Goal: Task Accomplishment & Management: Use online tool/utility

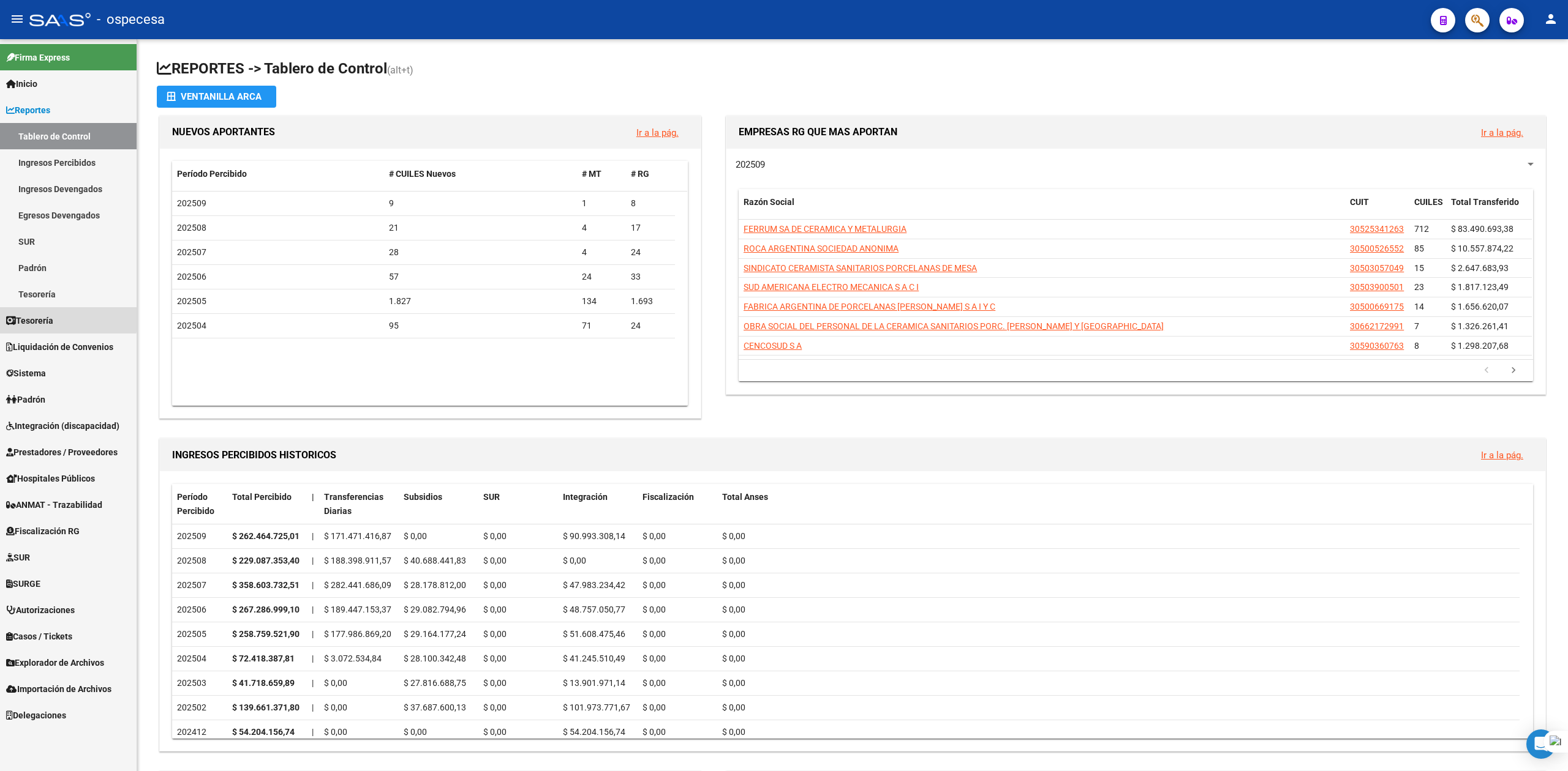
click at [49, 317] on span "Tesorería" at bounding box center [29, 321] width 47 height 13
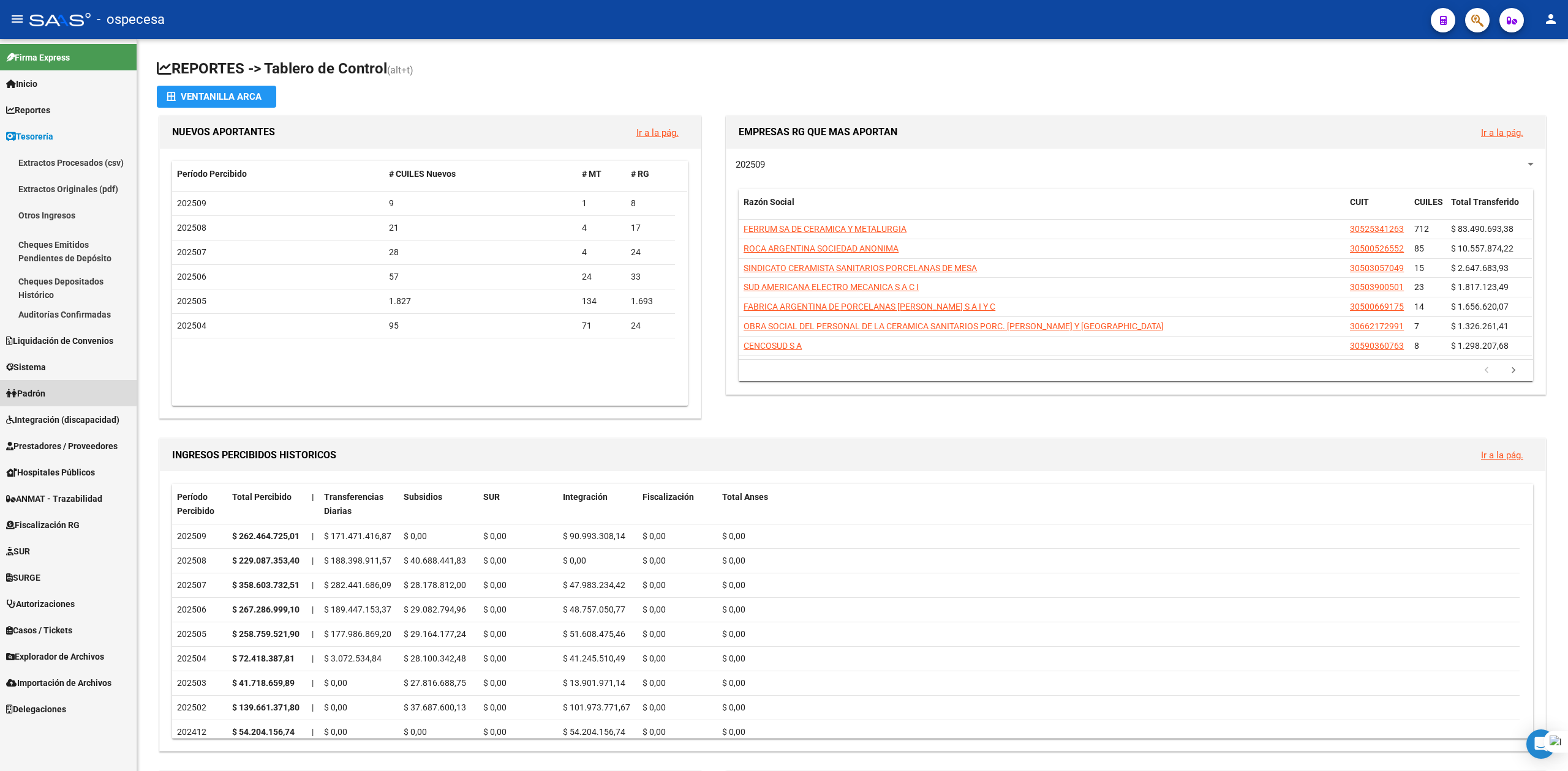
click at [58, 392] on link "Padrón" at bounding box center [68, 393] width 136 height 27
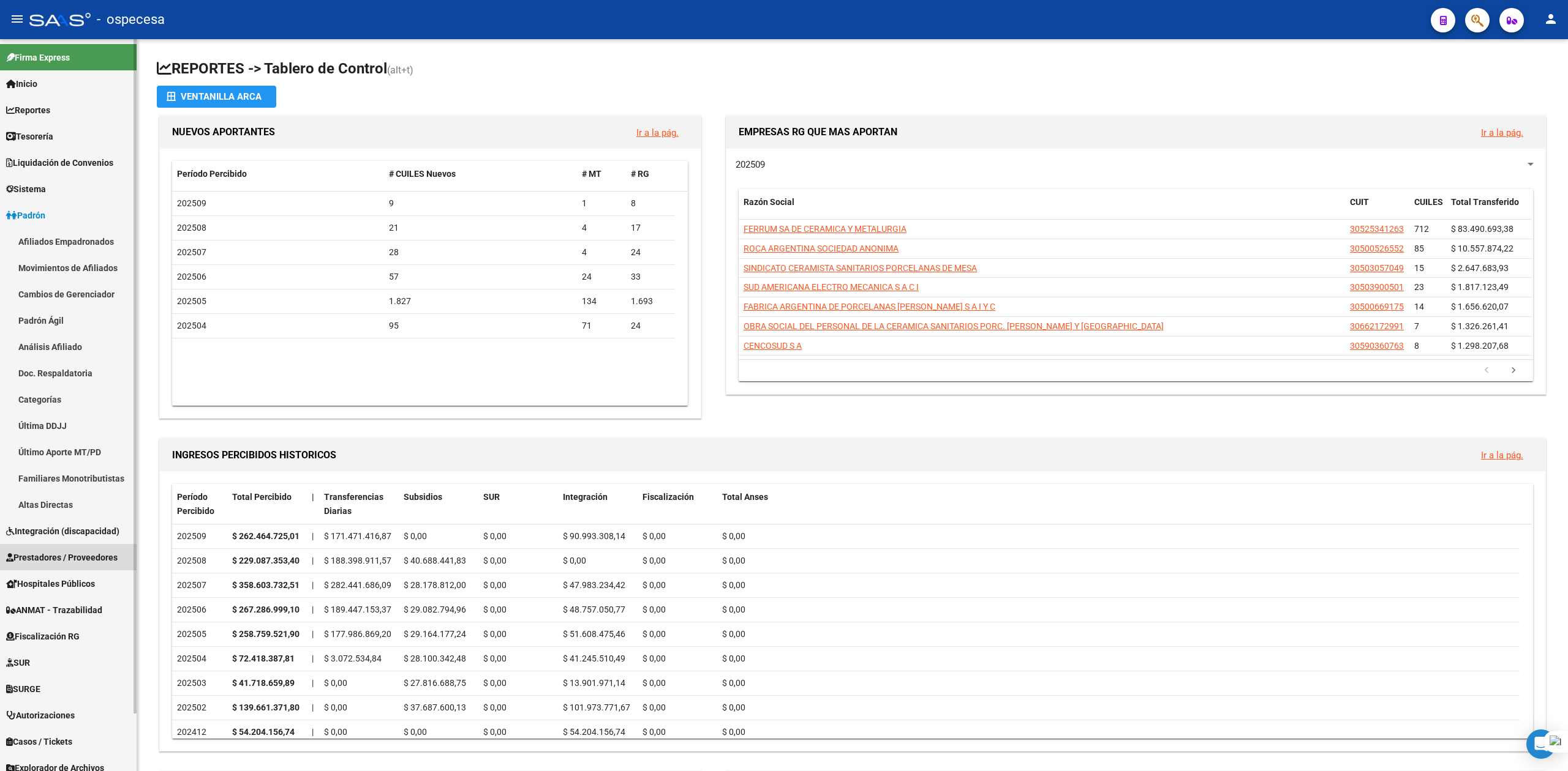
click at [42, 560] on span "Prestadores / Proveedores" at bounding box center [61, 557] width 111 height 13
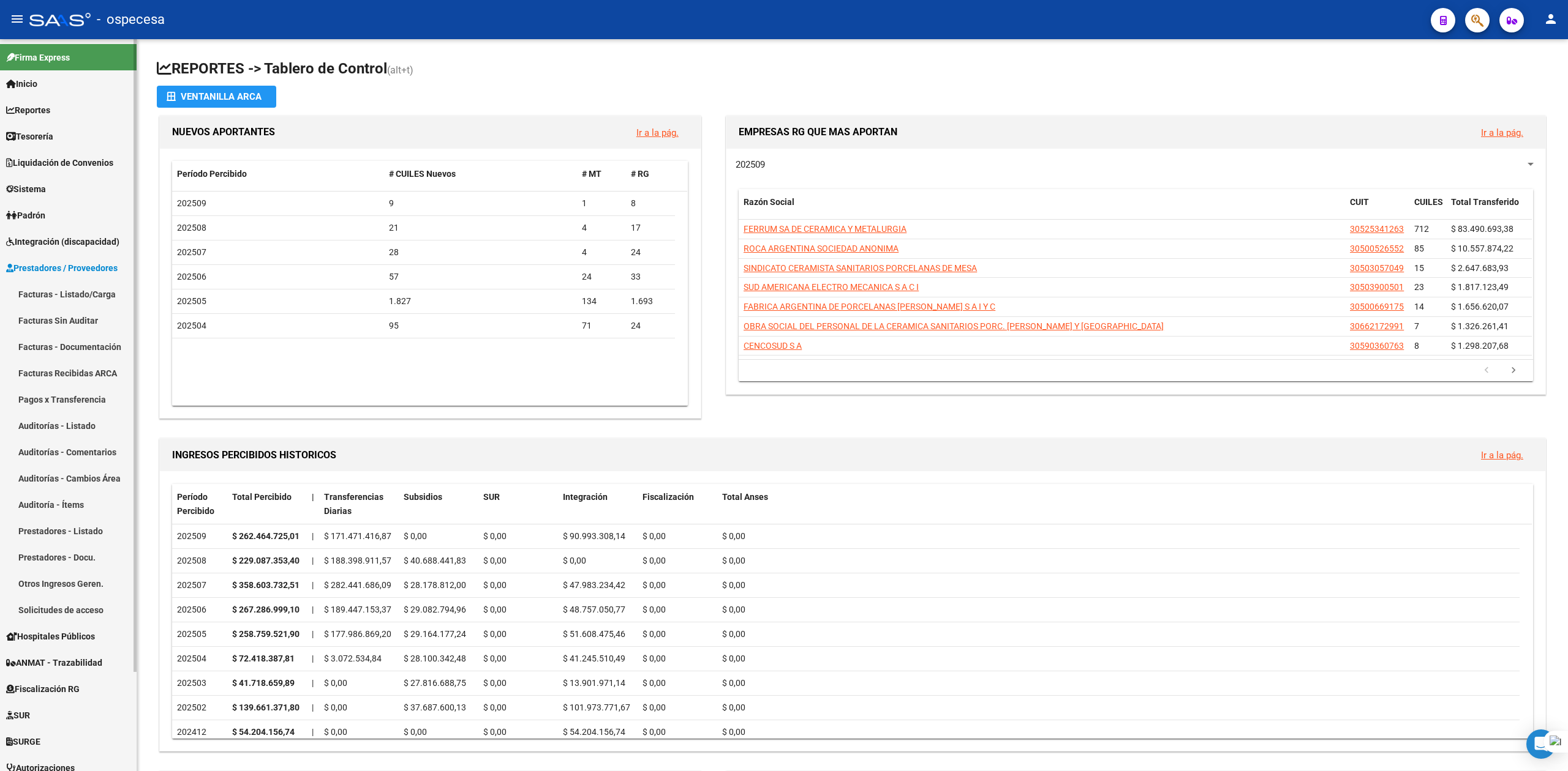
click at [45, 581] on link "Otros Ingresos Geren." at bounding box center [68, 584] width 136 height 27
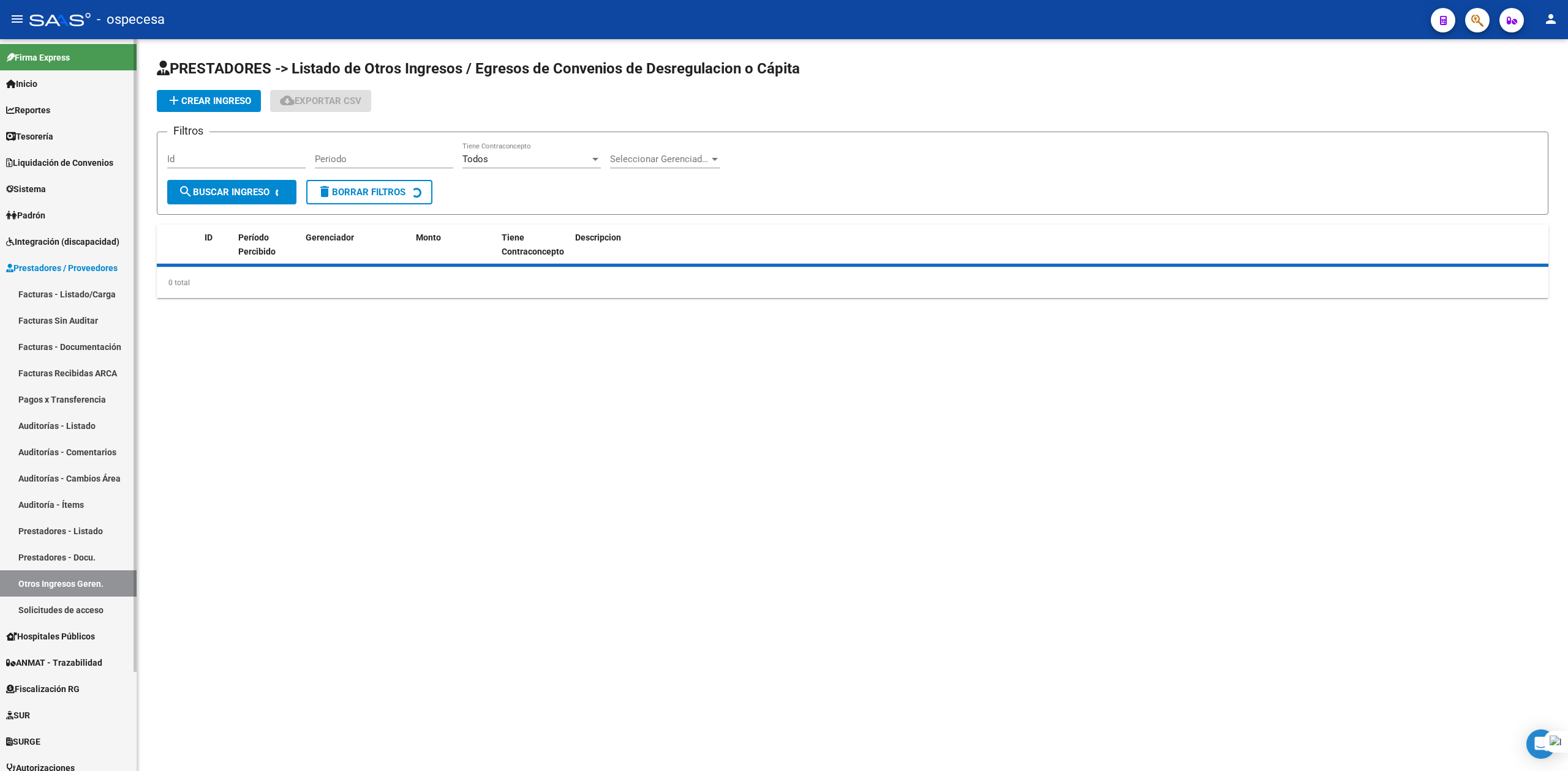
click at [44, 597] on link "Solicitudes de acceso" at bounding box center [68, 610] width 136 height 27
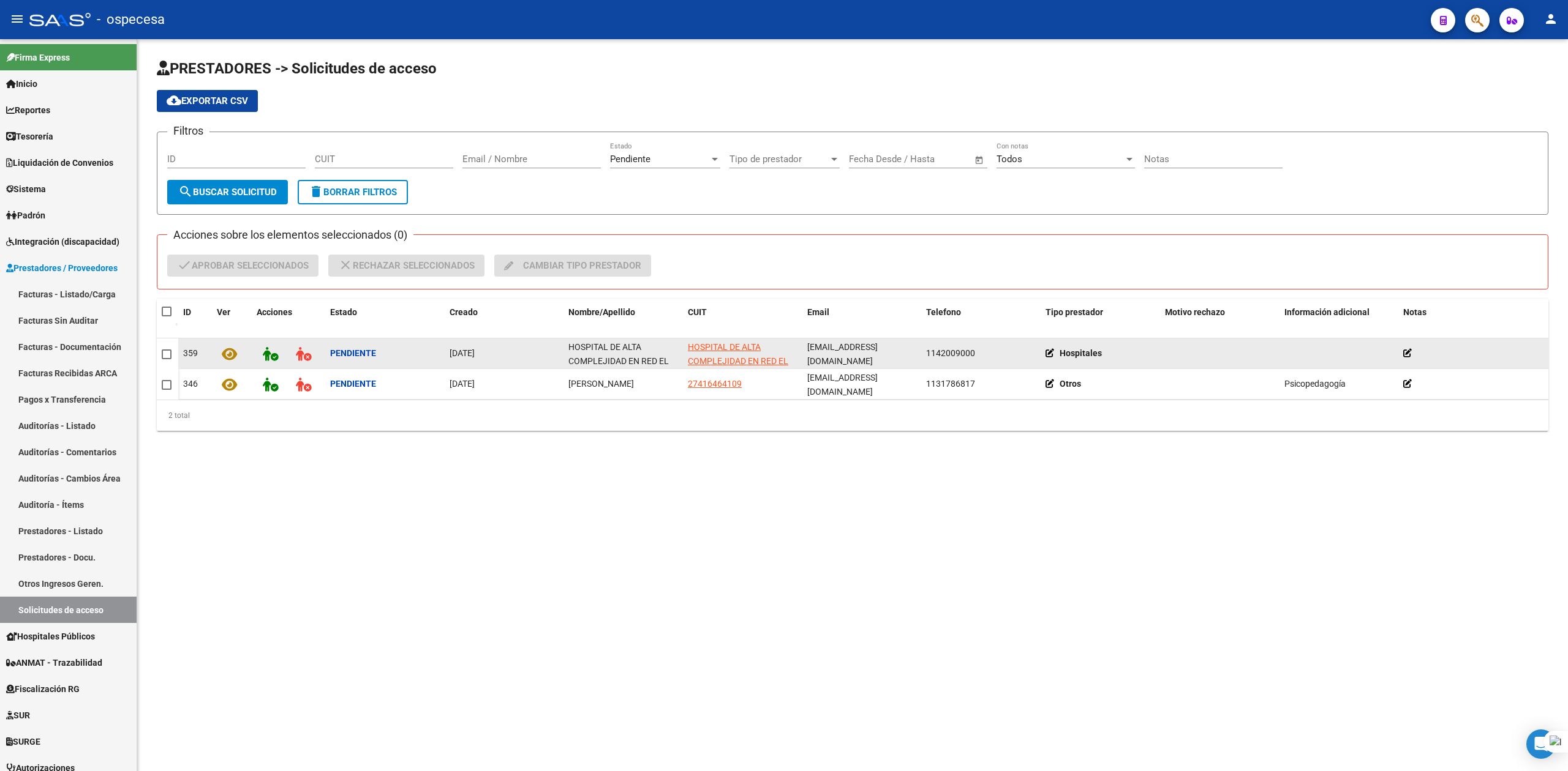
click at [166, 353] on span at bounding box center [166, 354] width 10 height 10
click at [166, 359] on input "checkbox" at bounding box center [166, 359] width 1 height 1
checkbox input "true"
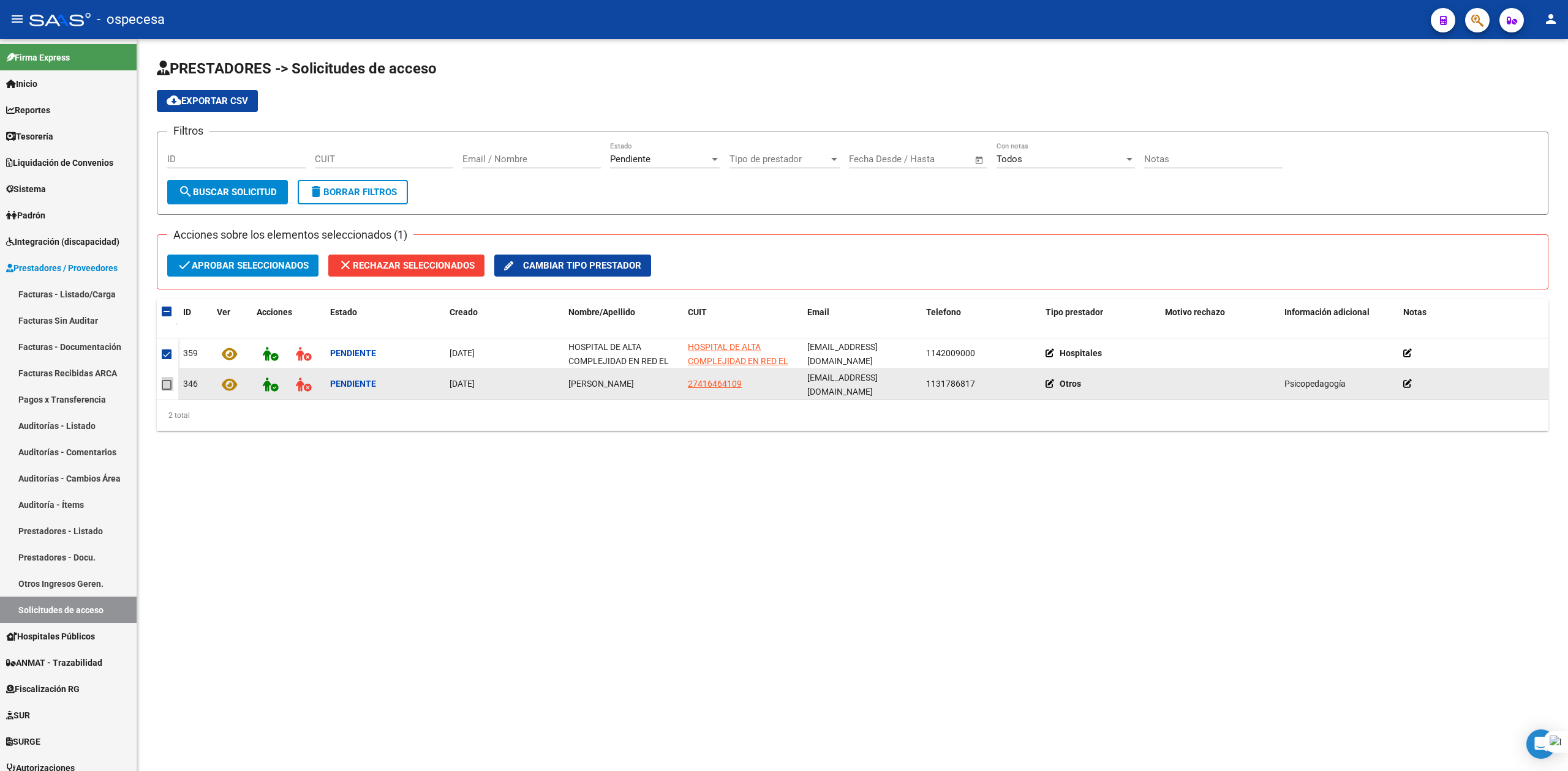
click at [165, 389] on span at bounding box center [166, 385] width 10 height 10
click at [166, 390] on input "checkbox" at bounding box center [166, 390] width 1 height 1
checkbox input "true"
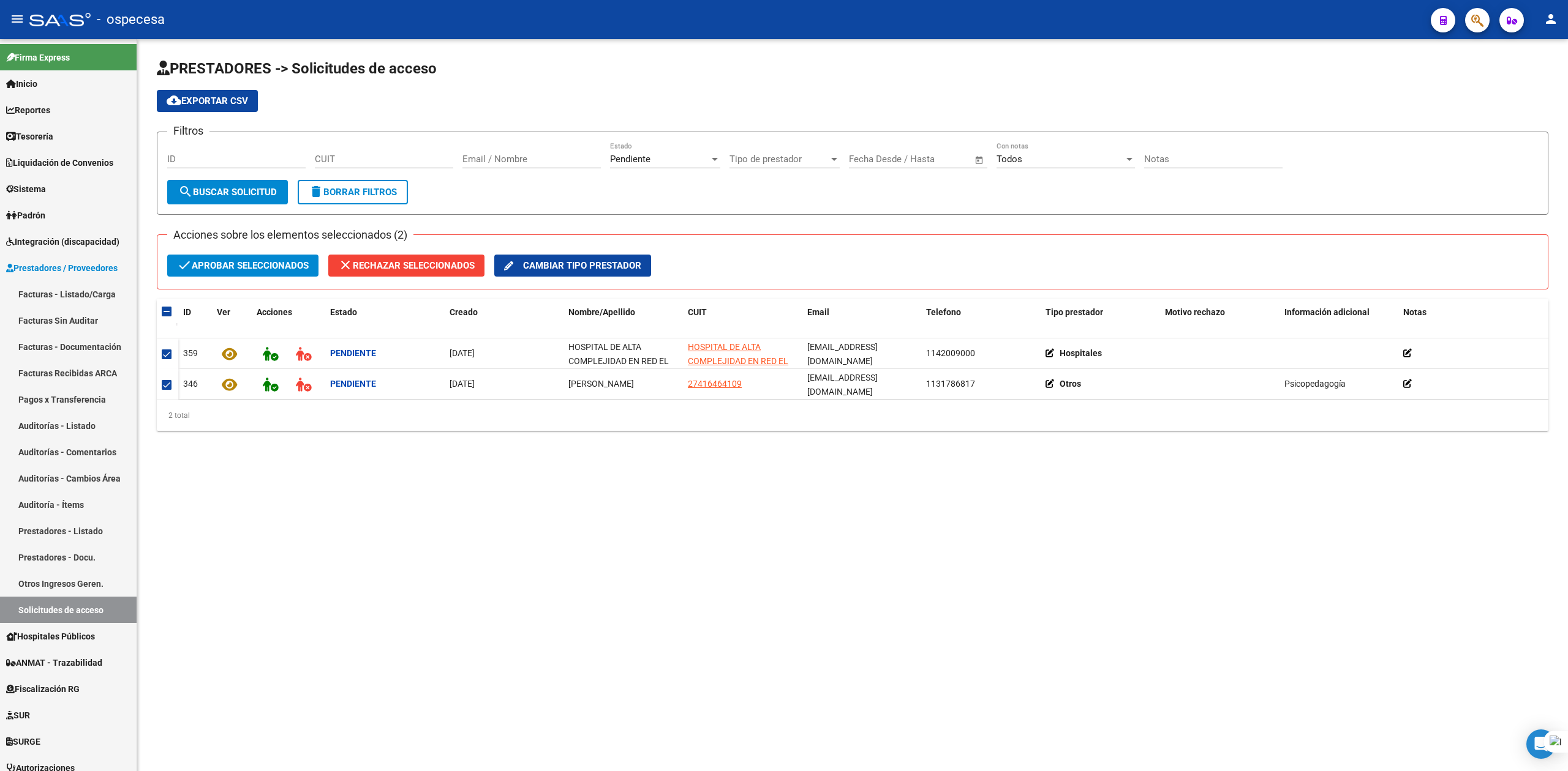
click at [252, 261] on span "check Aprobar seleccionados" at bounding box center [243, 266] width 132 height 22
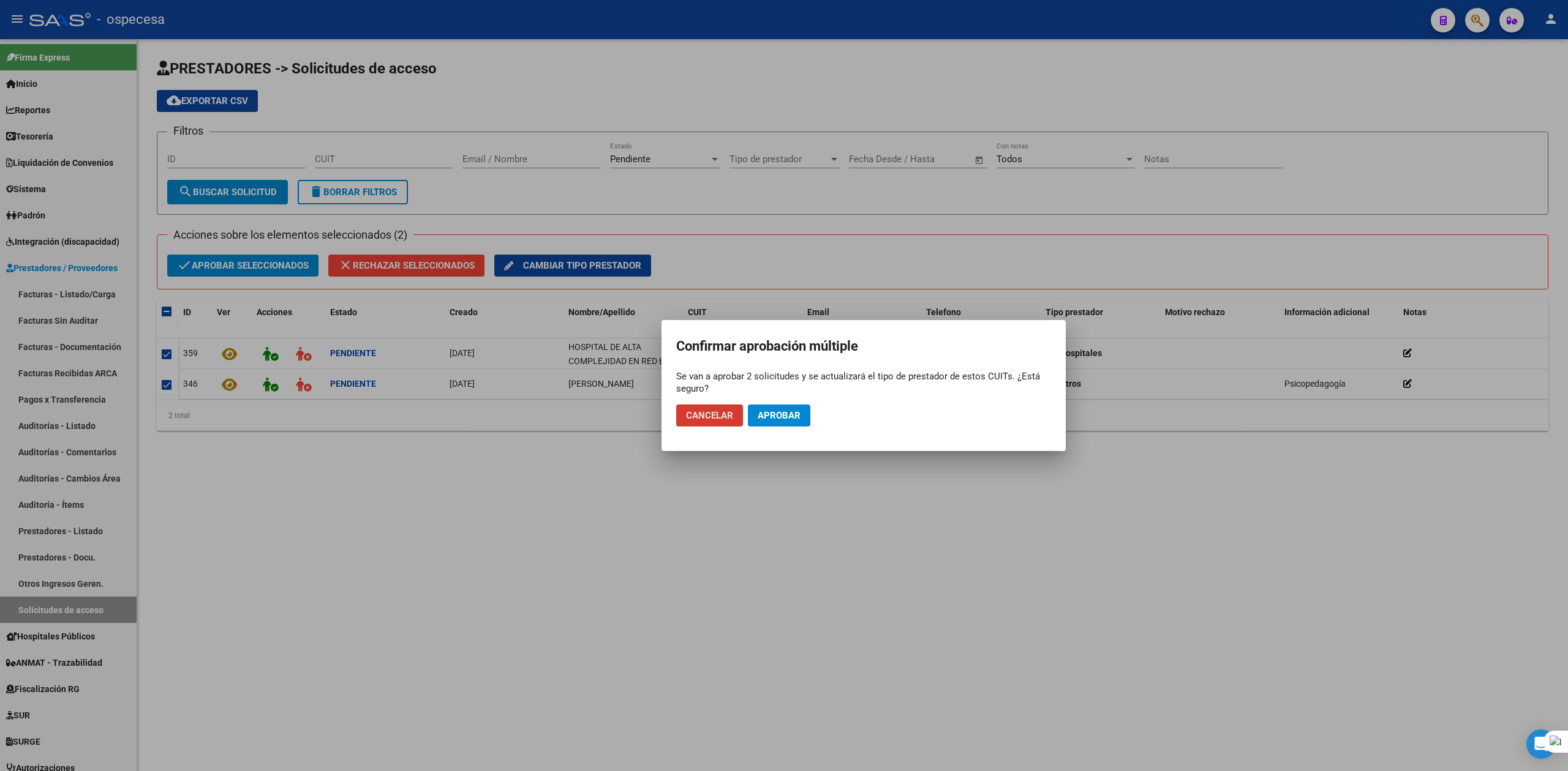
click at [767, 416] on span "Aprobar" at bounding box center [778, 415] width 43 height 11
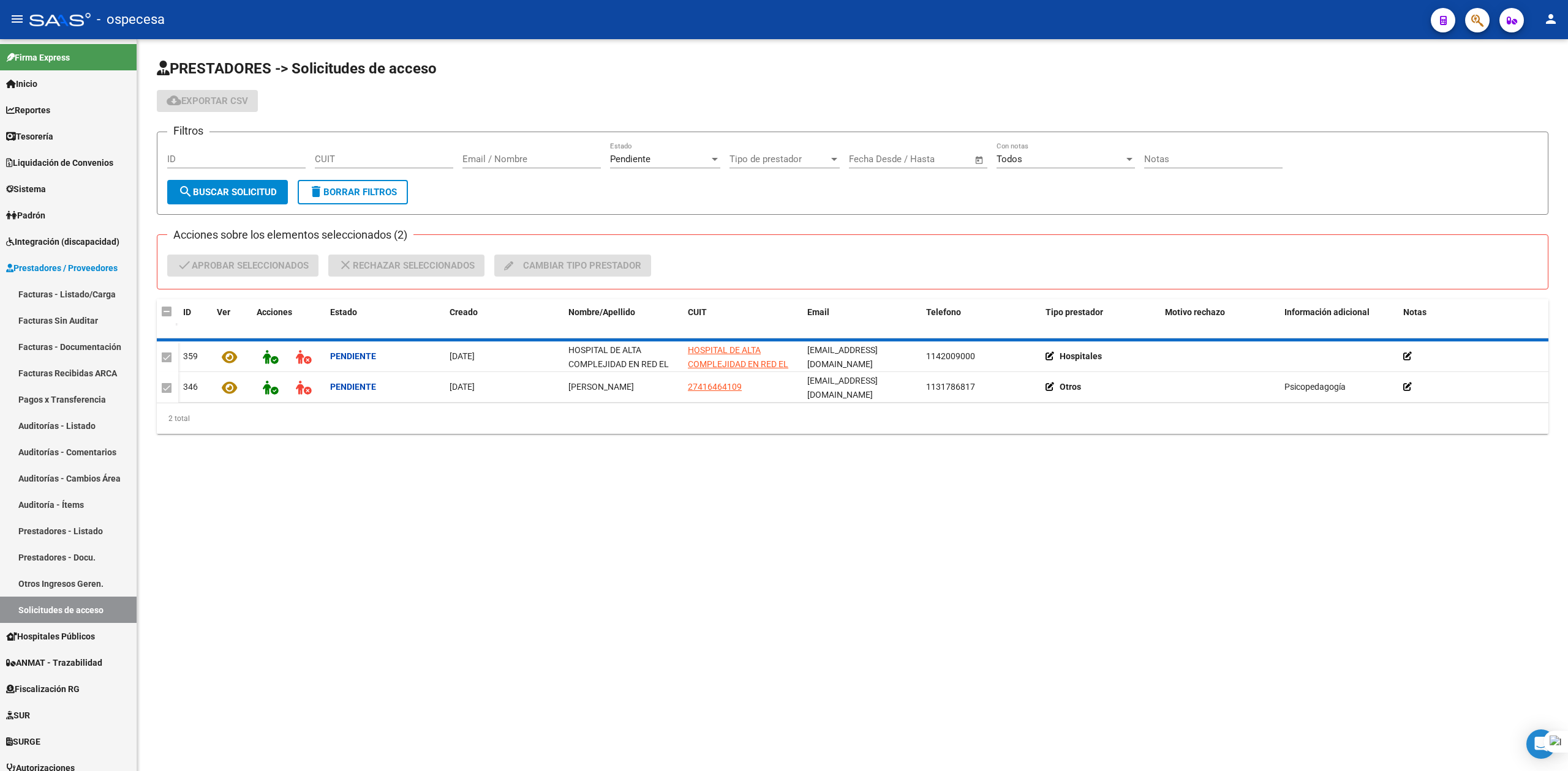
checkbox input "false"
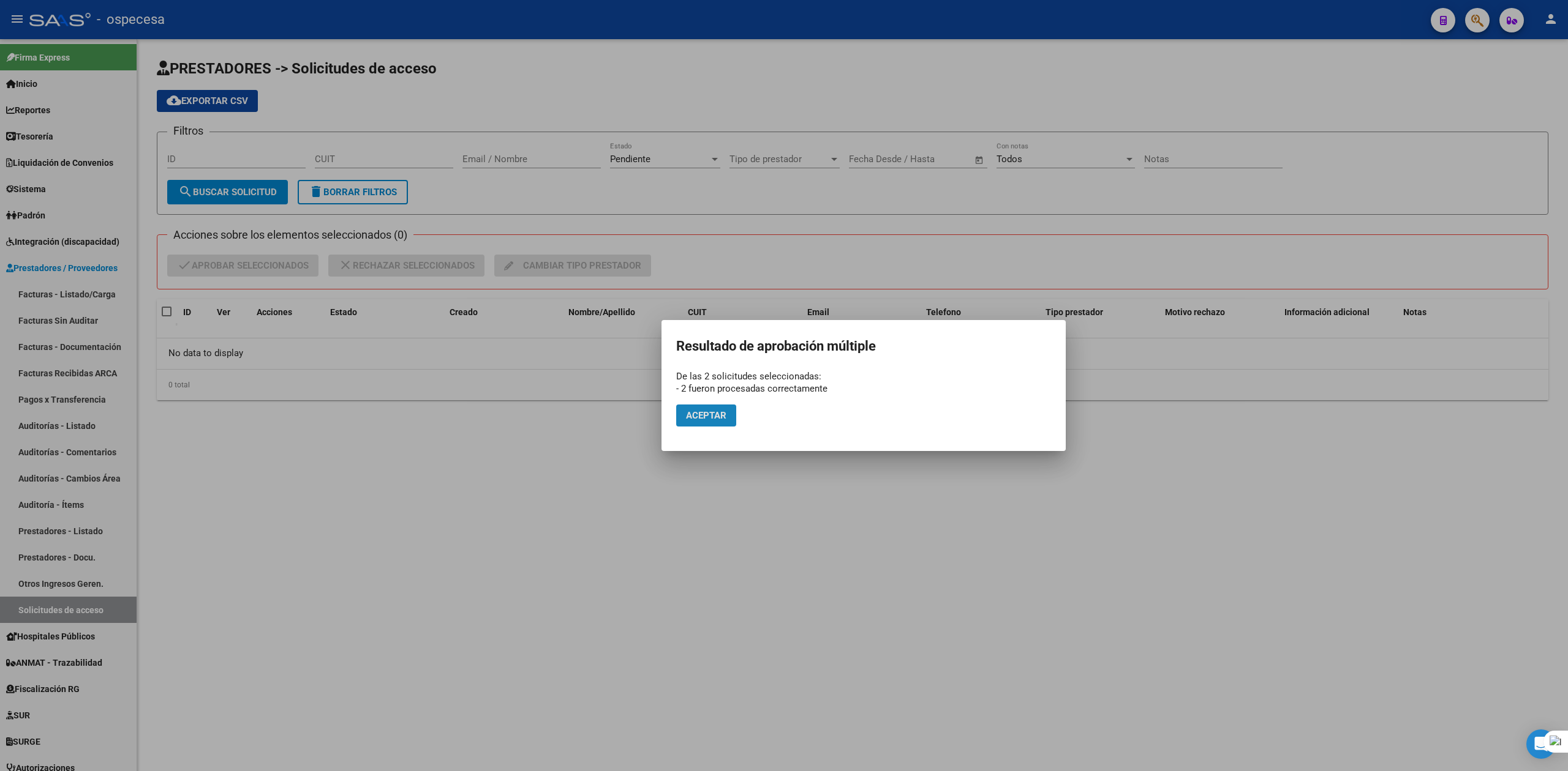
click at [718, 421] on button "Aceptar" at bounding box center [706, 415] width 60 height 22
